Goal: Task Accomplishment & Management: Use online tool/utility

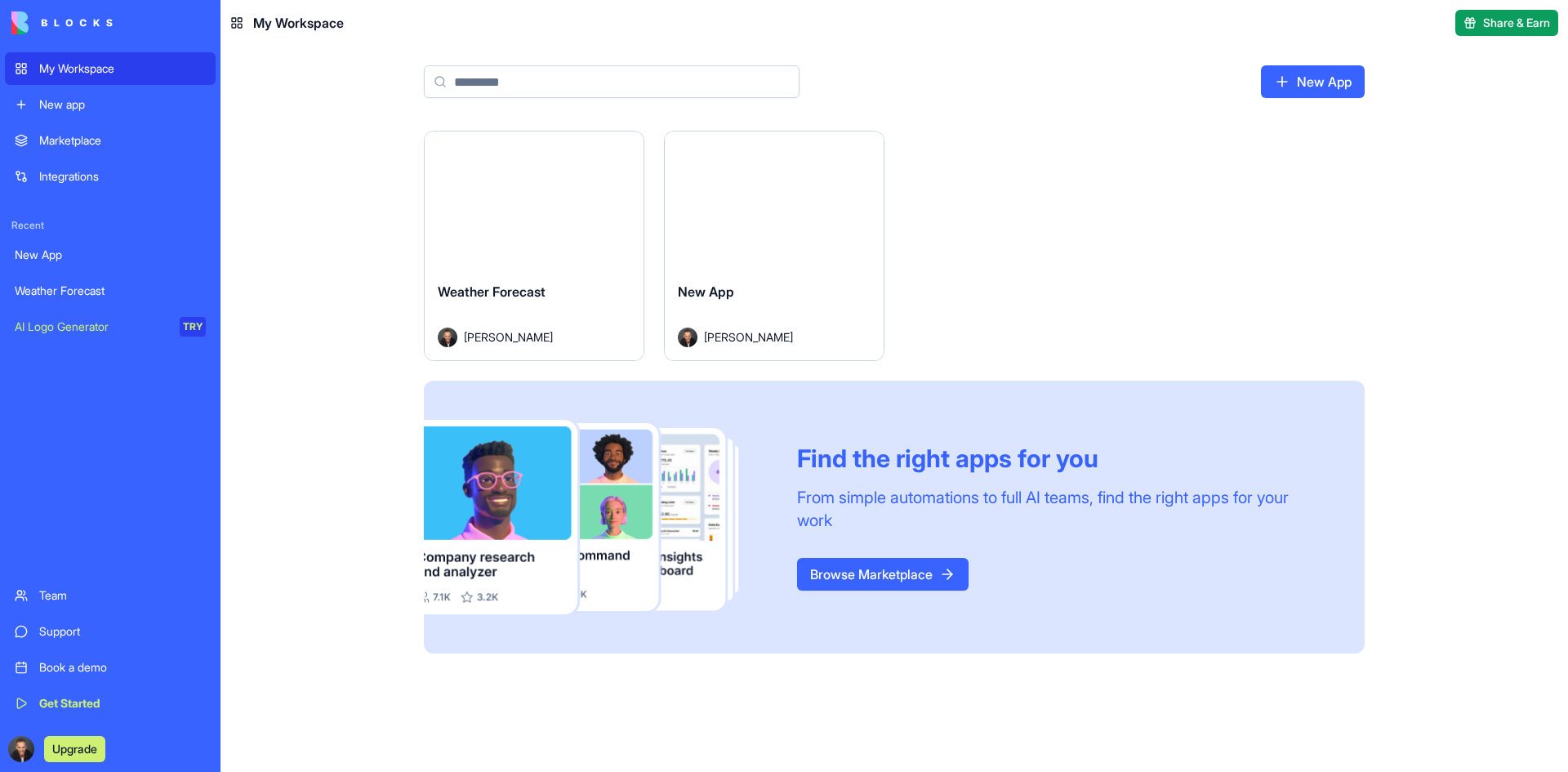
click at [701, 231] on div "Launch" at bounding box center [774, 200] width 219 height 137
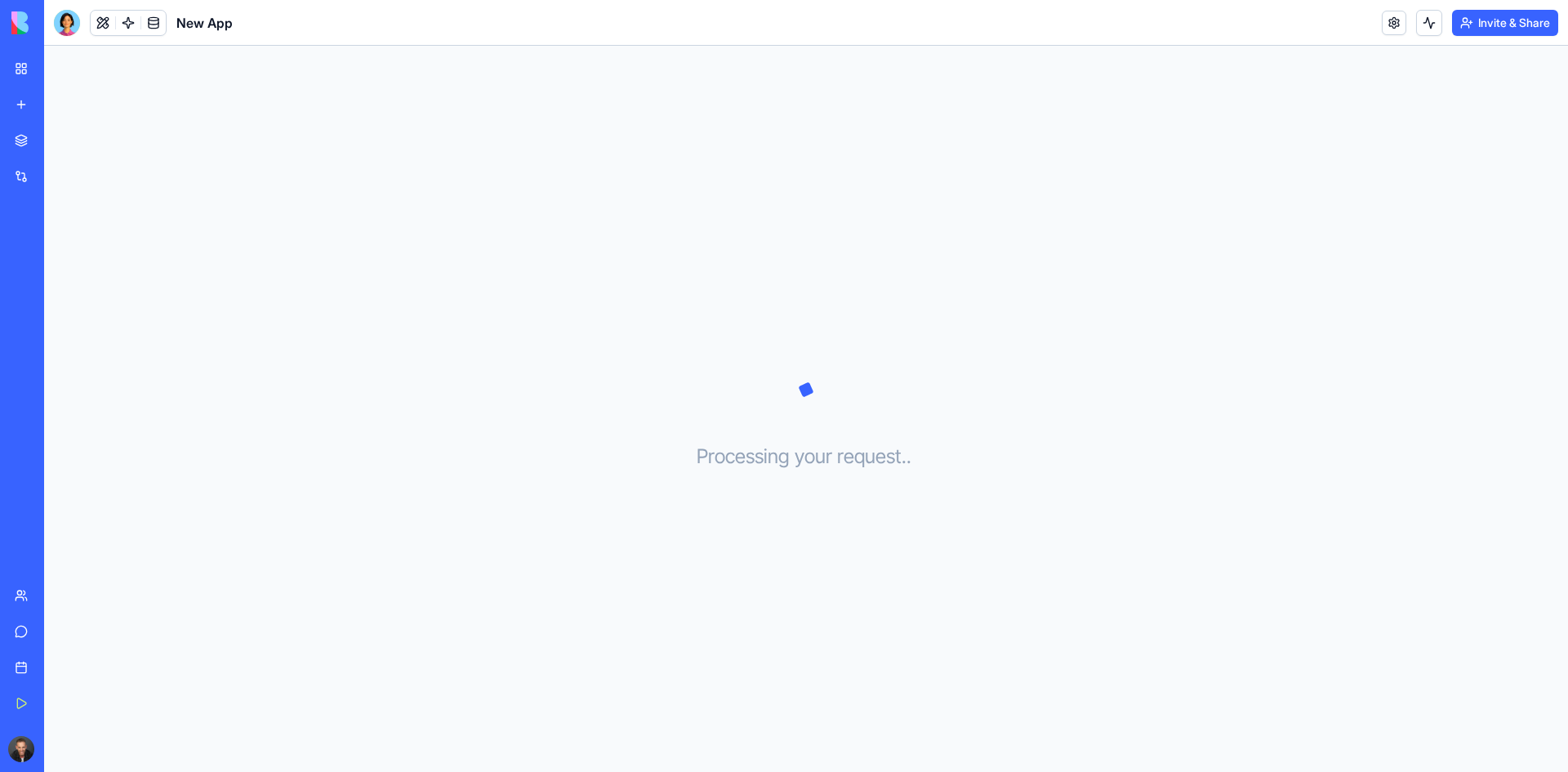
click at [60, 705] on div "Get Started" at bounding box center [50, 702] width 21 height 16
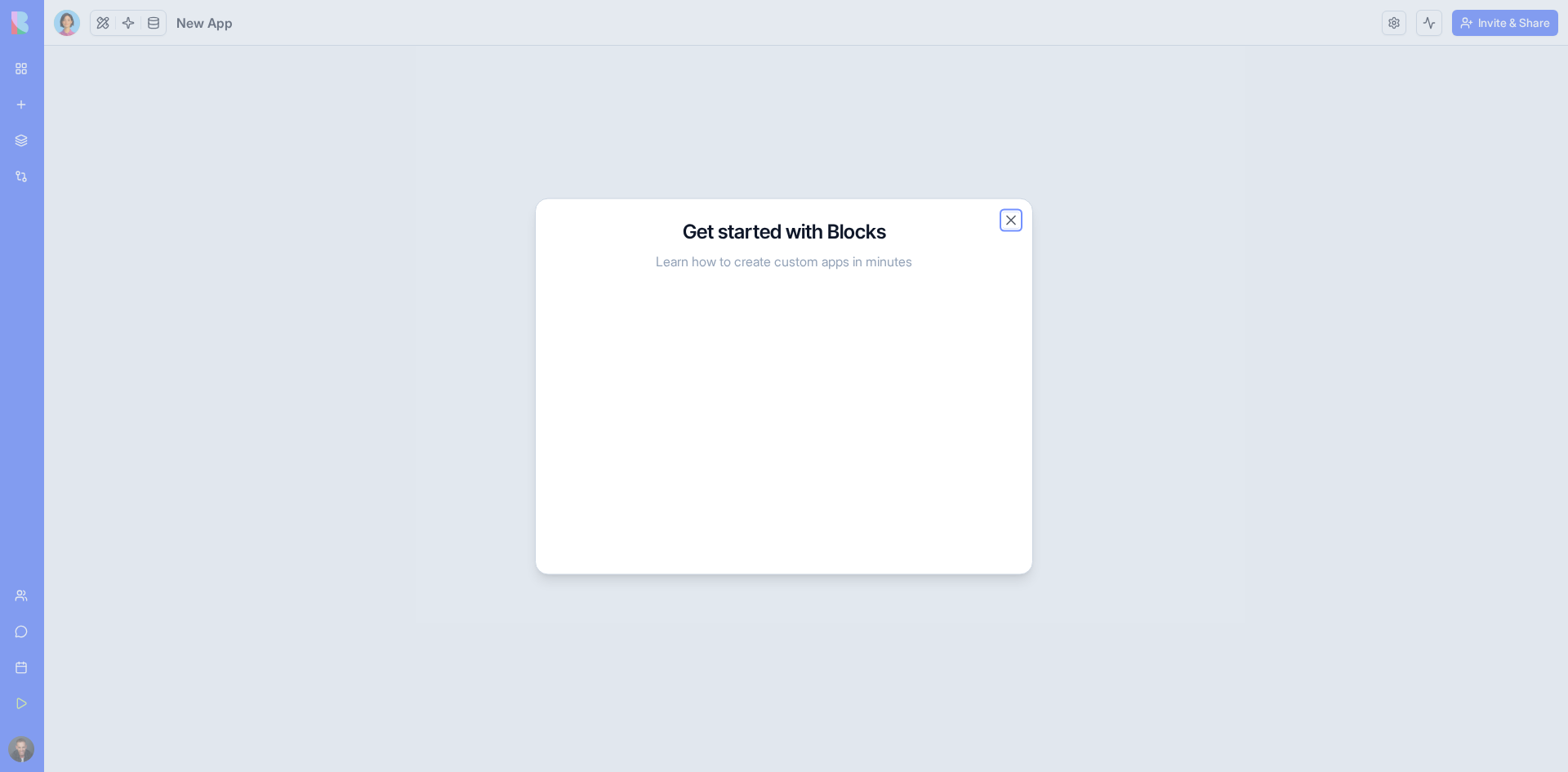
drag, startPoint x: 1016, startPoint y: 219, endPoint x: 1013, endPoint y: 248, distance: 29.2
click at [1015, 219] on button "Close" at bounding box center [1010, 219] width 16 height 16
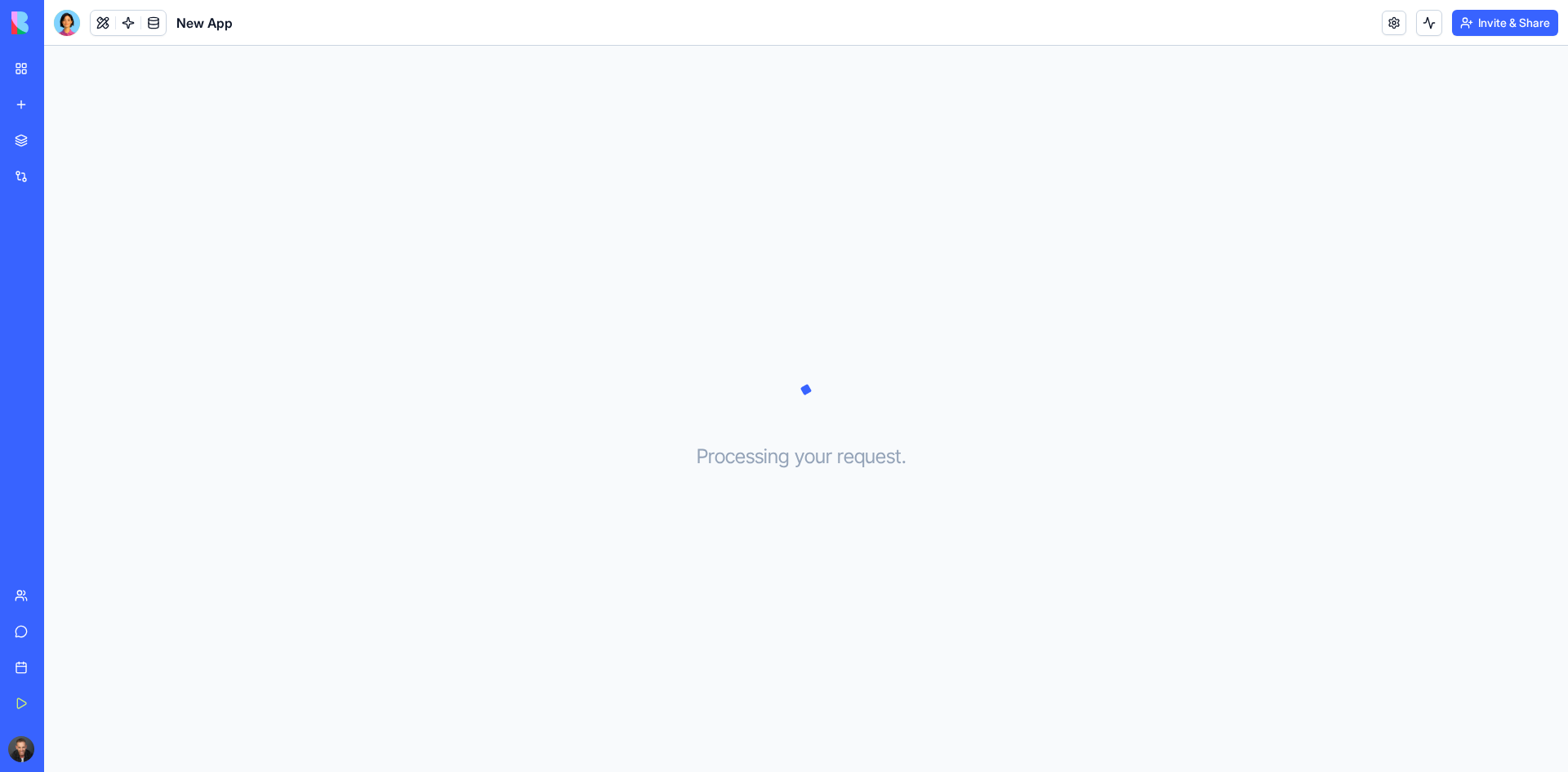
click at [60, 168] on div "Integrations" at bounding box center [50, 175] width 21 height 16
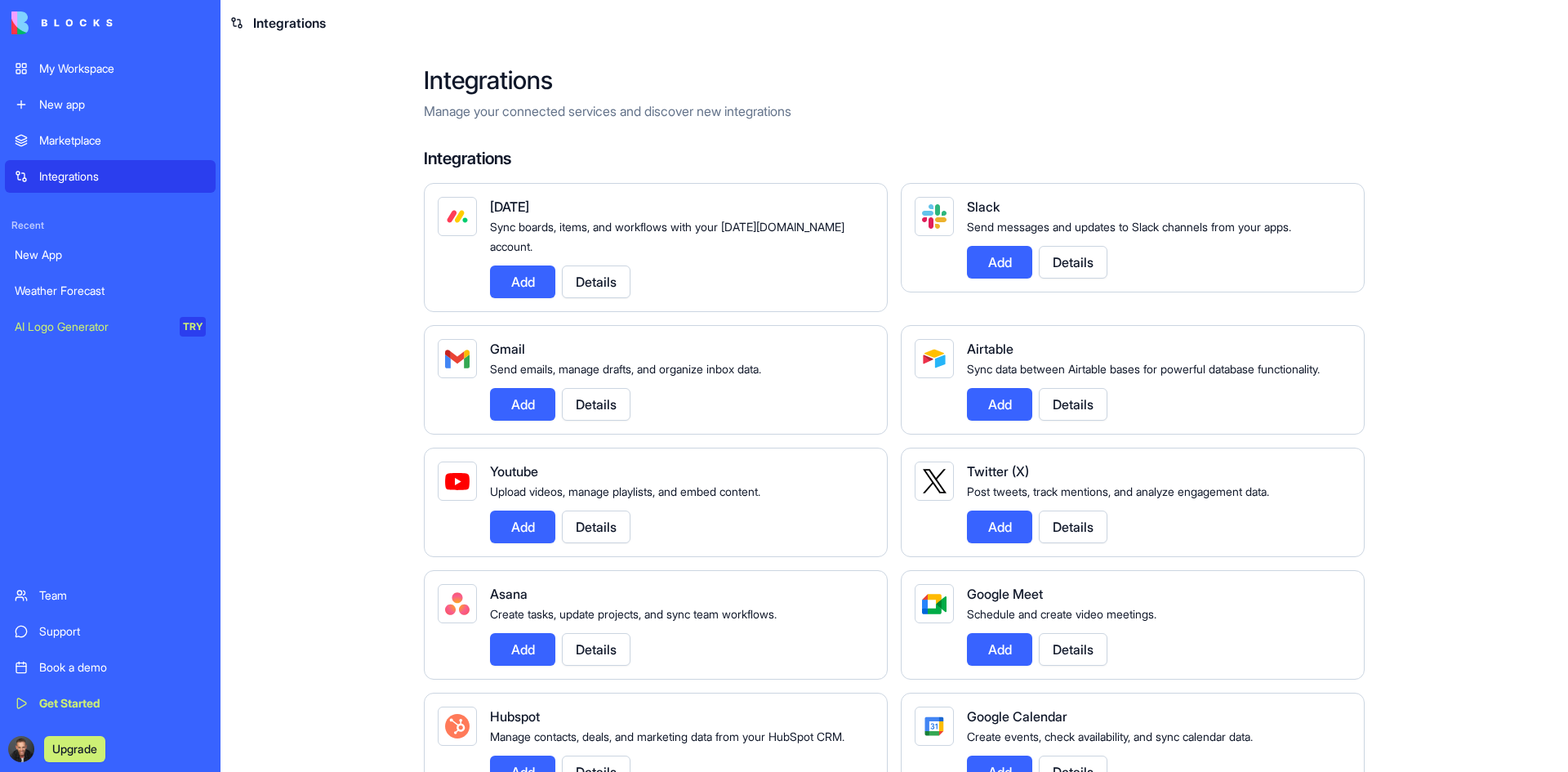
click at [509, 267] on button "Add" at bounding box center [522, 281] width 66 height 32
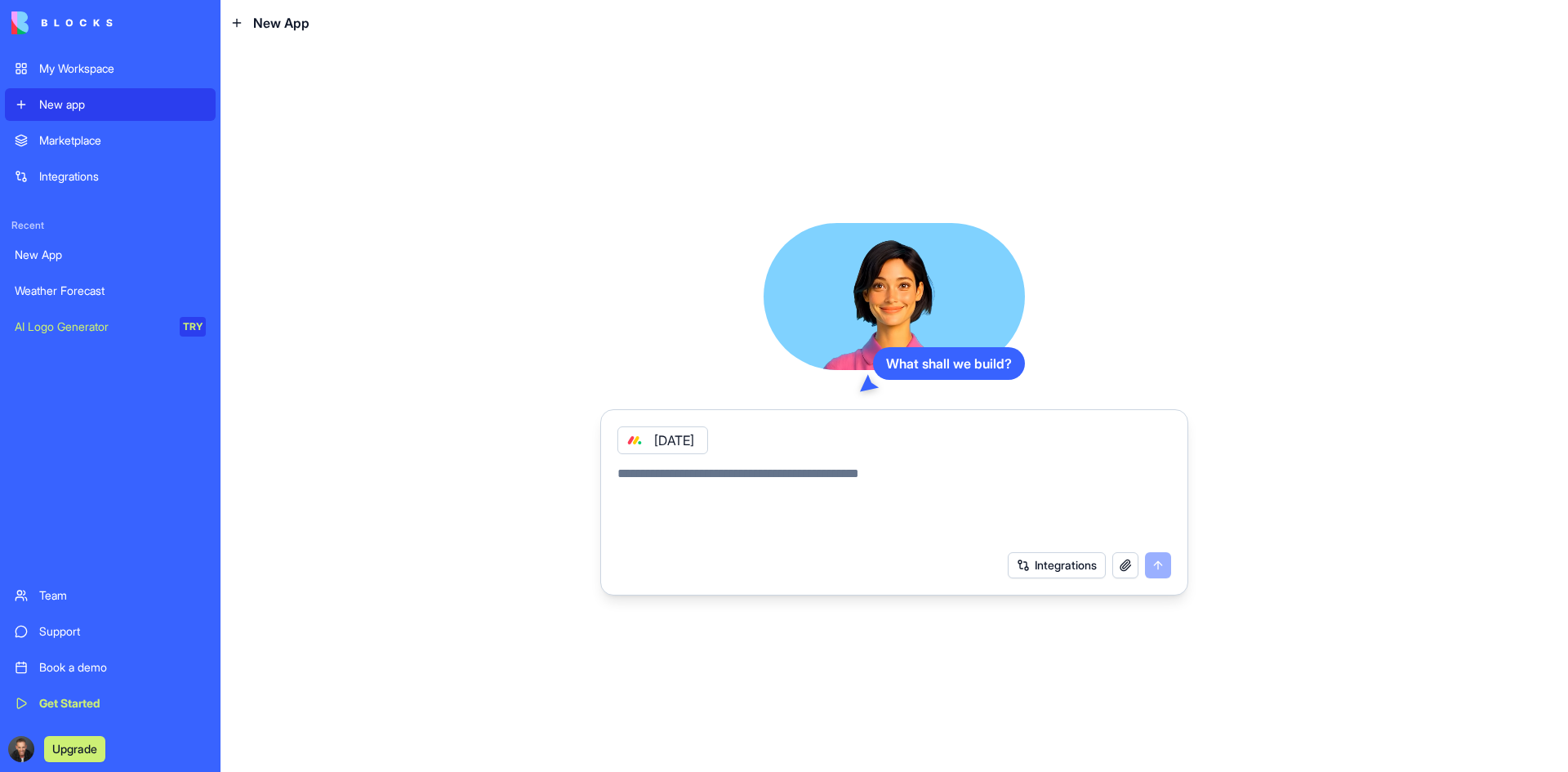
click at [1084, 561] on button "Integrations" at bounding box center [1056, 564] width 98 height 26
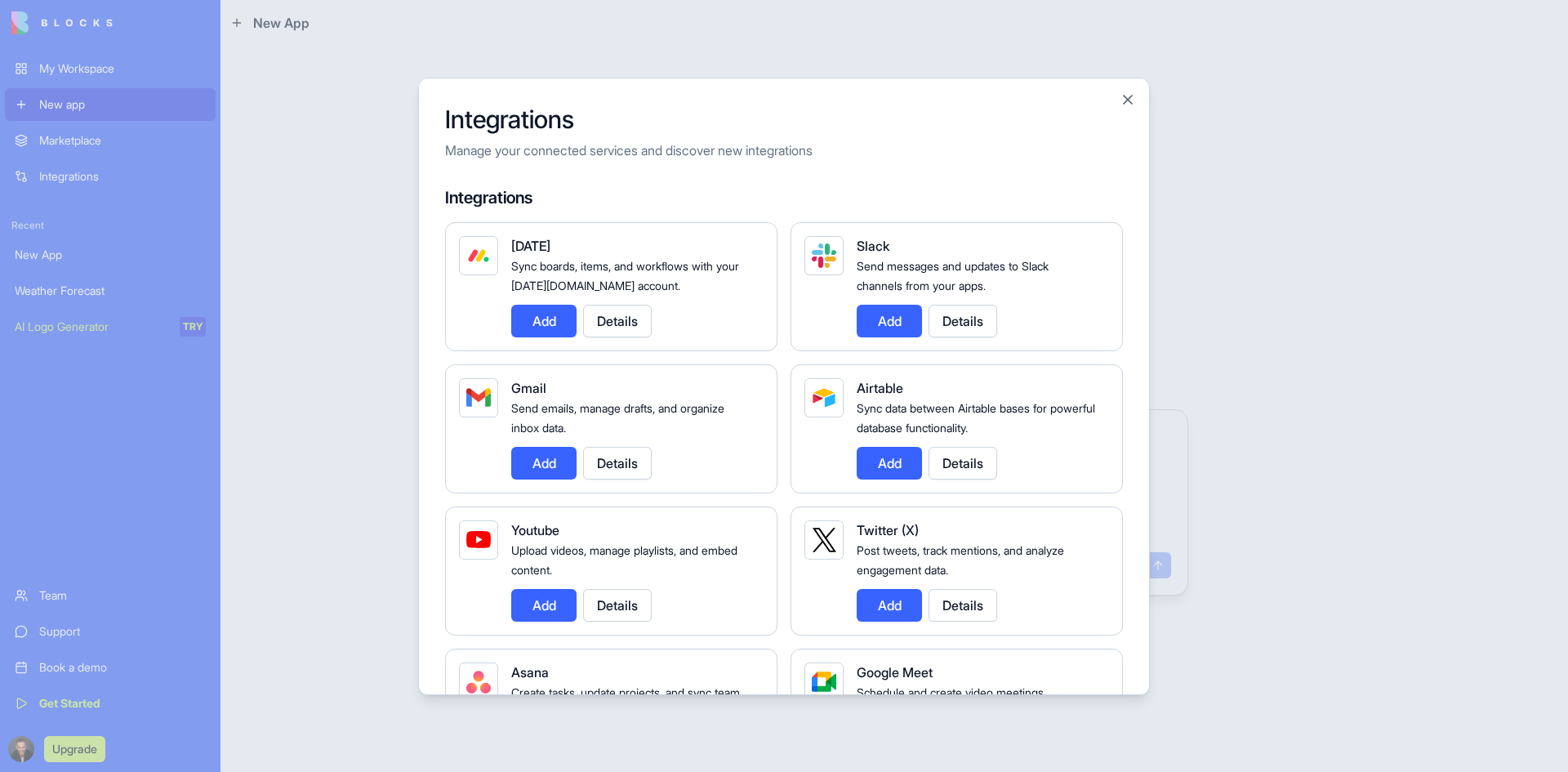
click at [641, 324] on button "Details" at bounding box center [618, 321] width 69 height 32
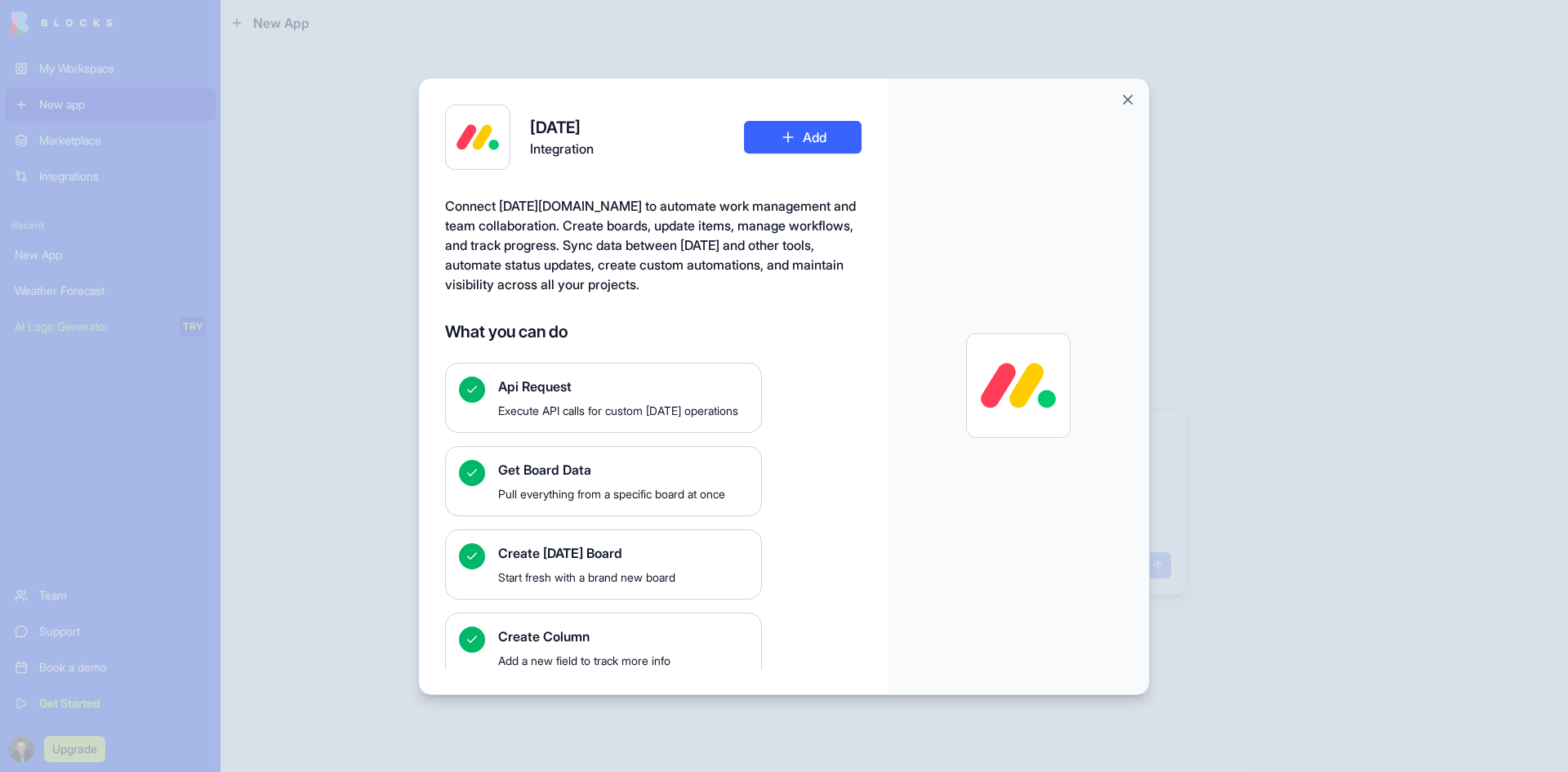
click at [784, 137] on button "Add" at bounding box center [802, 137] width 117 height 32
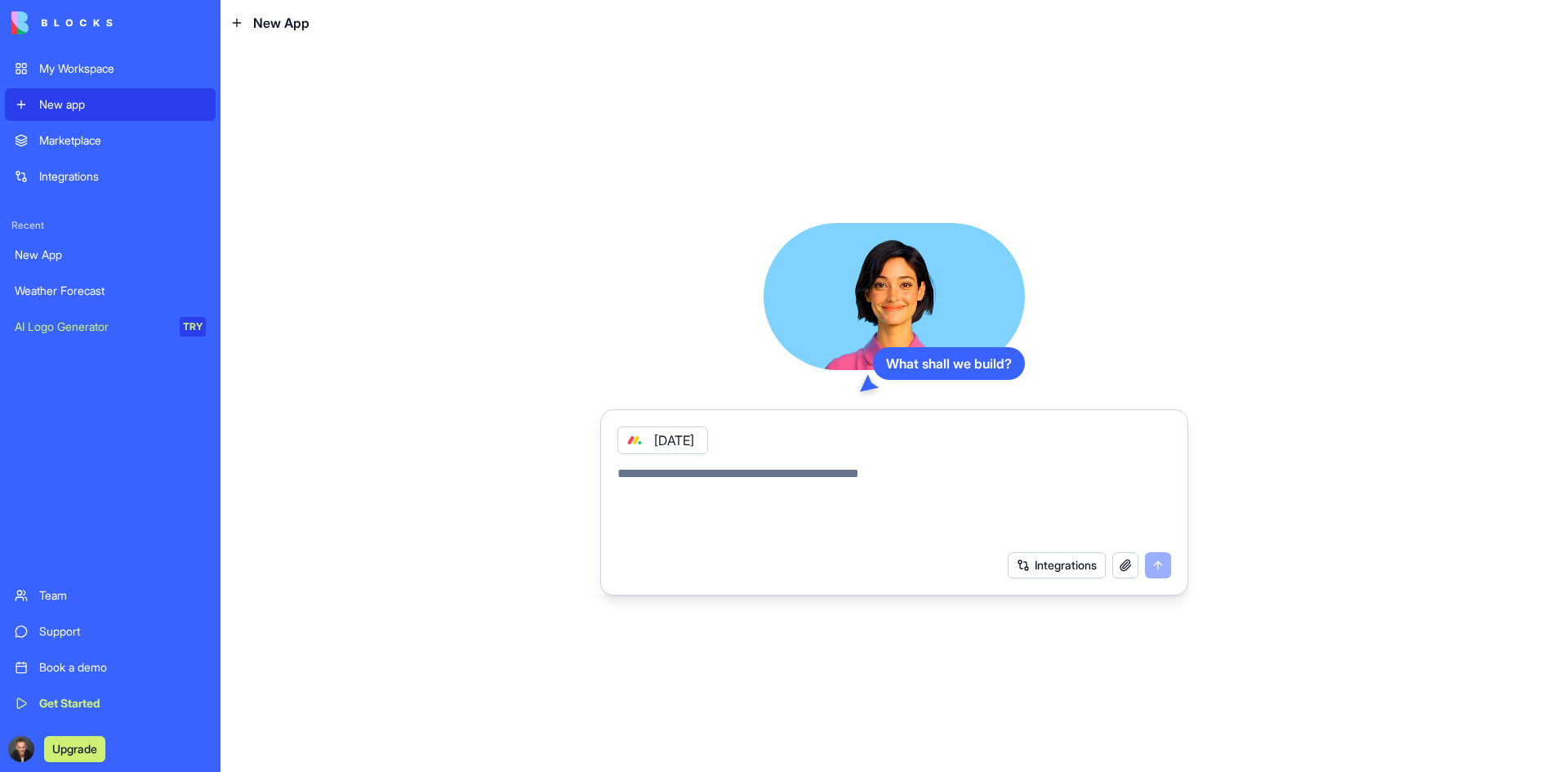
click at [1042, 562] on button "Integrations" at bounding box center [1056, 564] width 98 height 26
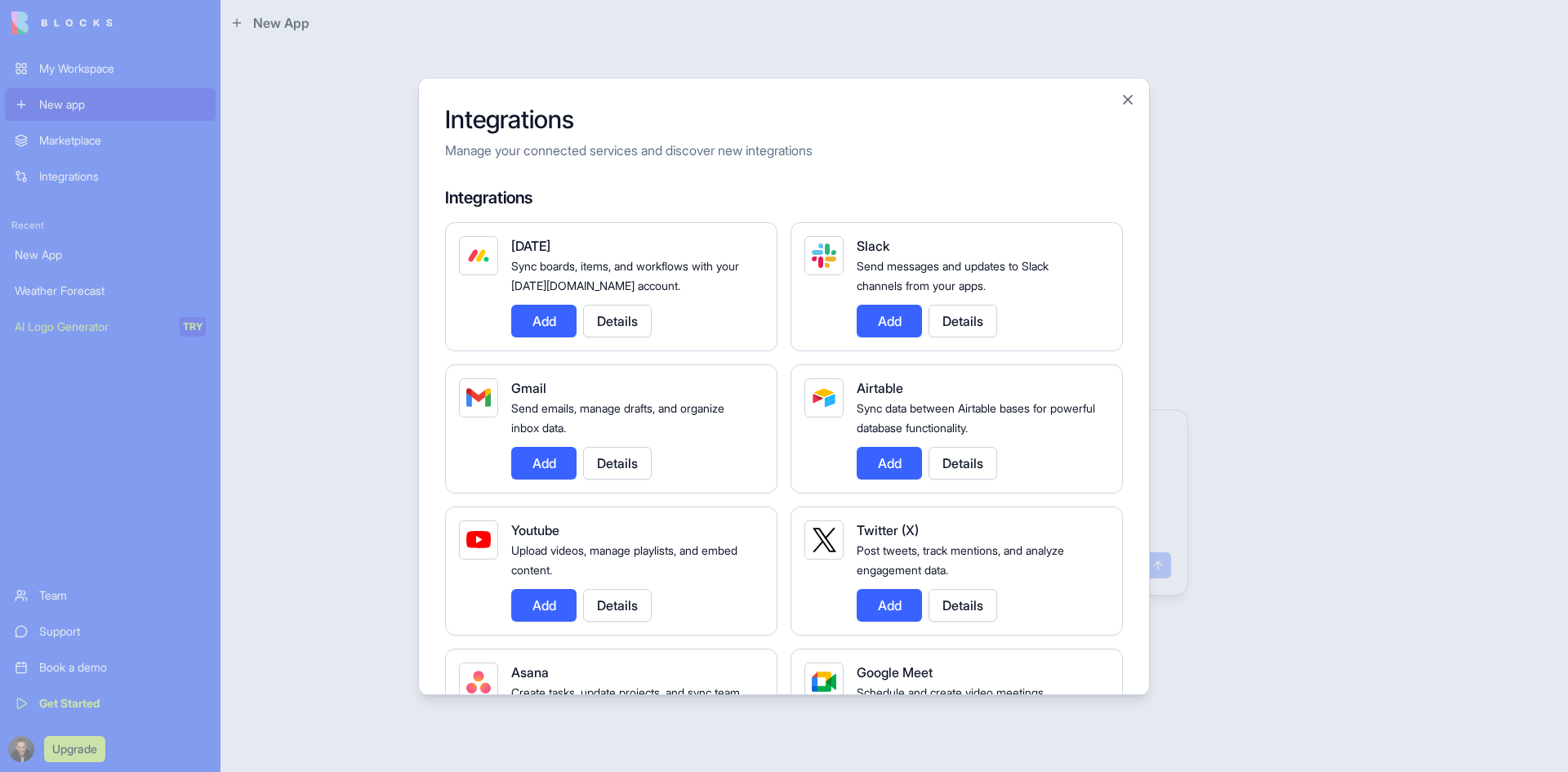
drag, startPoint x: 532, startPoint y: 321, endPoint x: 578, endPoint y: 335, distance: 48.1
click at [532, 321] on button "Add" at bounding box center [543, 321] width 66 height 32
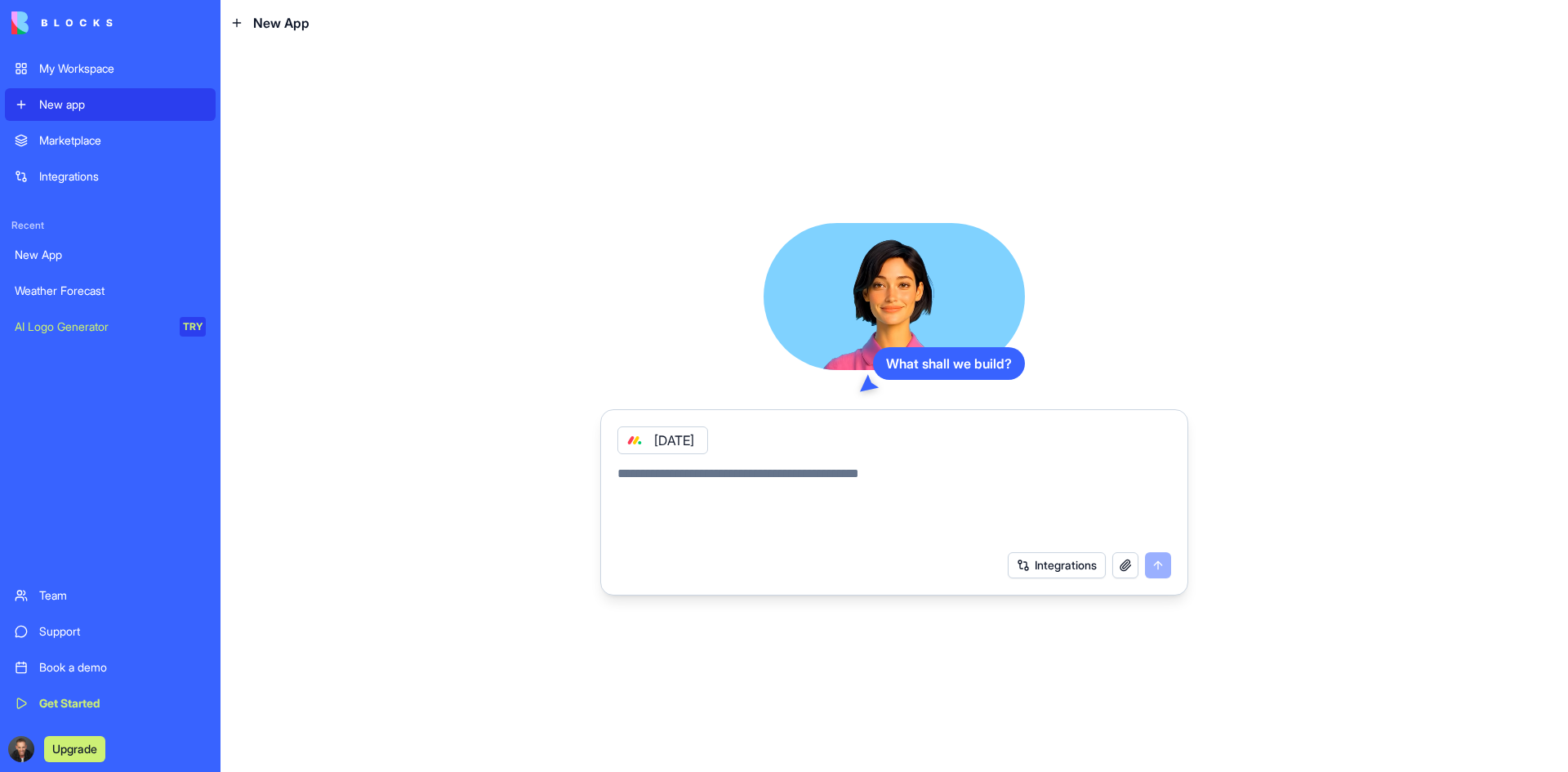
click at [1138, 573] on div "Integrations" at bounding box center [1089, 564] width 163 height 26
click at [1128, 571] on button "button" at bounding box center [1125, 564] width 26 height 26
click at [769, 481] on textarea at bounding box center [894, 503] width 554 height 78
click at [1078, 561] on button "Integrations" at bounding box center [1056, 564] width 98 height 26
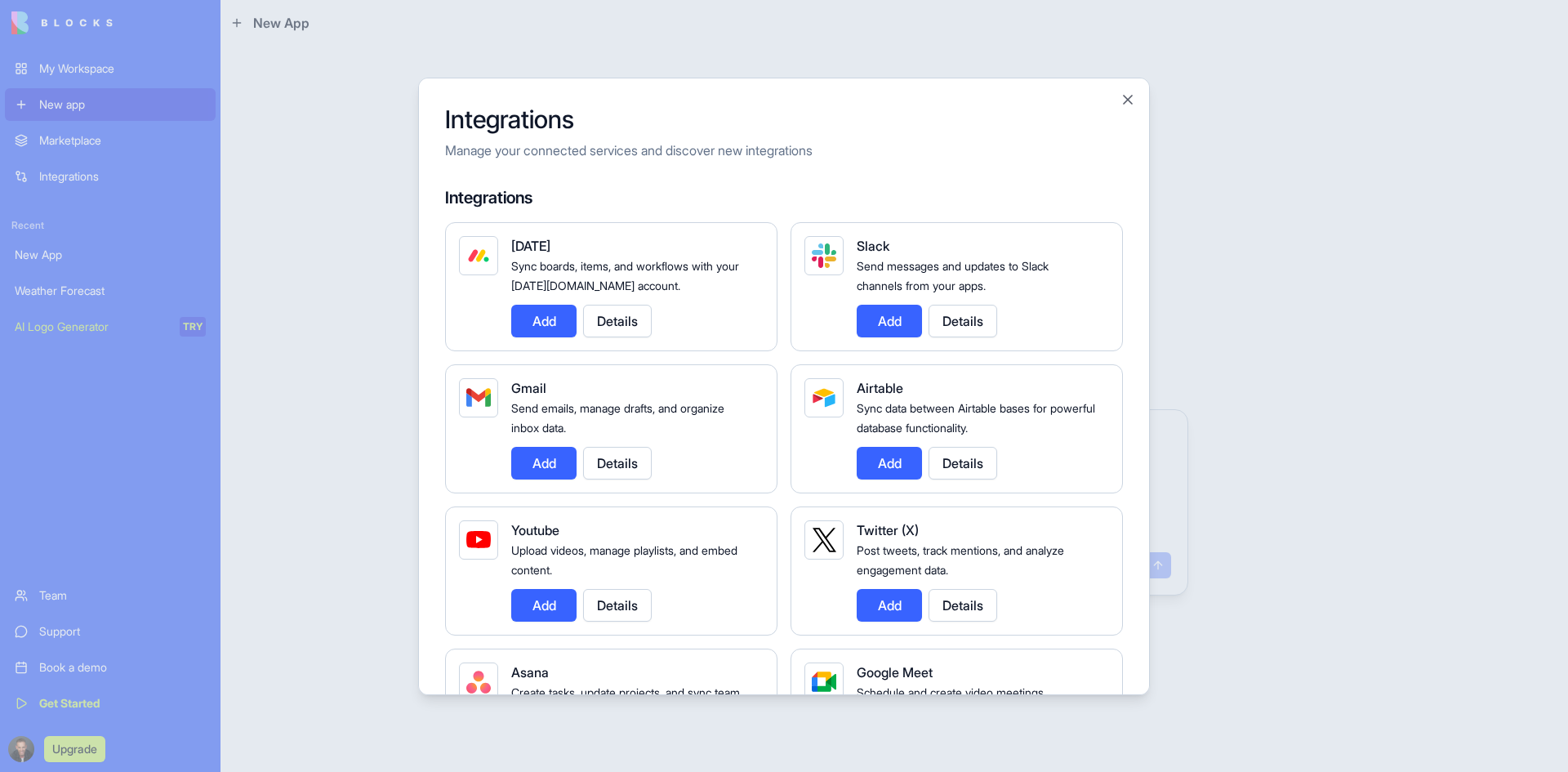
click at [539, 321] on button "Add" at bounding box center [543, 321] width 66 height 32
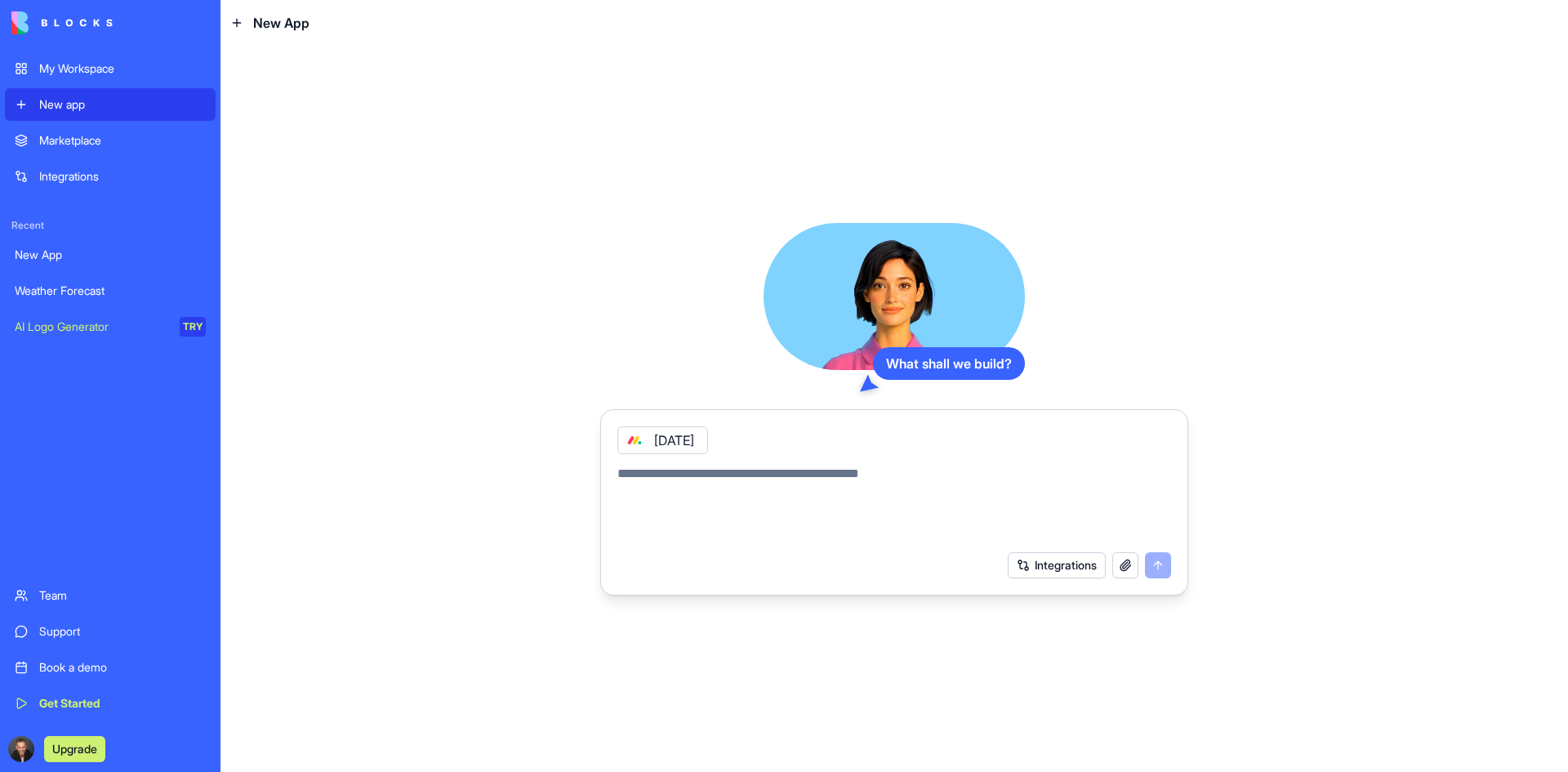
click at [689, 437] on div "[DATE]" at bounding box center [662, 439] width 91 height 28
click at [703, 479] on textarea at bounding box center [894, 503] width 554 height 78
click at [99, 57] on link "My Workspace" at bounding box center [110, 69] width 211 height 32
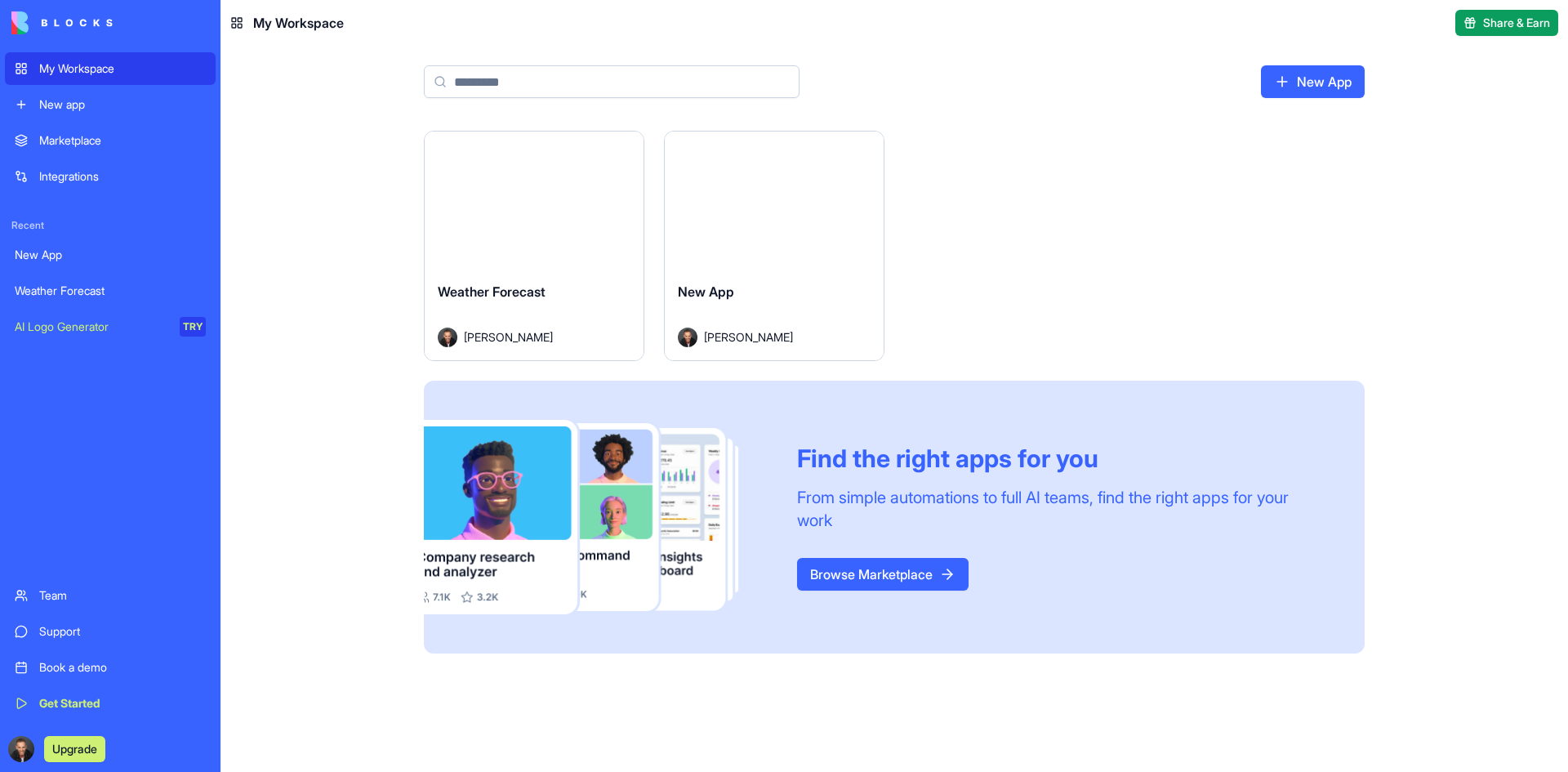
click at [544, 208] on button "Launch" at bounding box center [534, 200] width 123 height 32
